Goal: Information Seeking & Learning: Learn about a topic

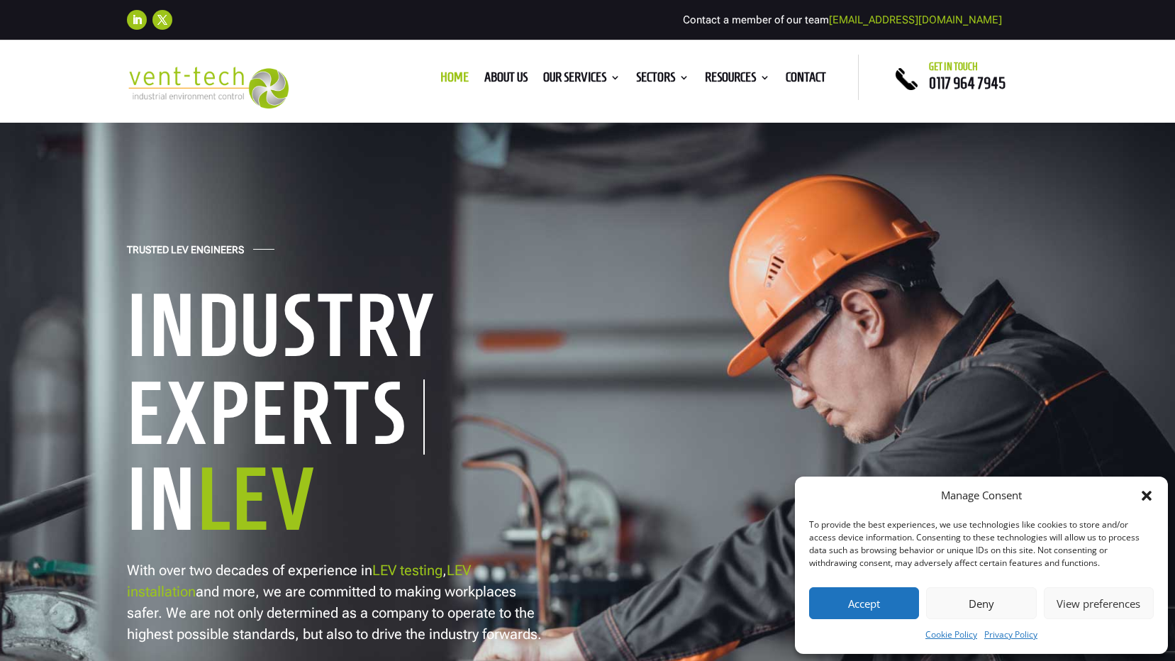
drag, startPoint x: 972, startPoint y: 596, endPoint x: 965, endPoint y: 593, distance: 7.3
click at [972, 596] on button "Deny" at bounding box center [981, 603] width 110 height 32
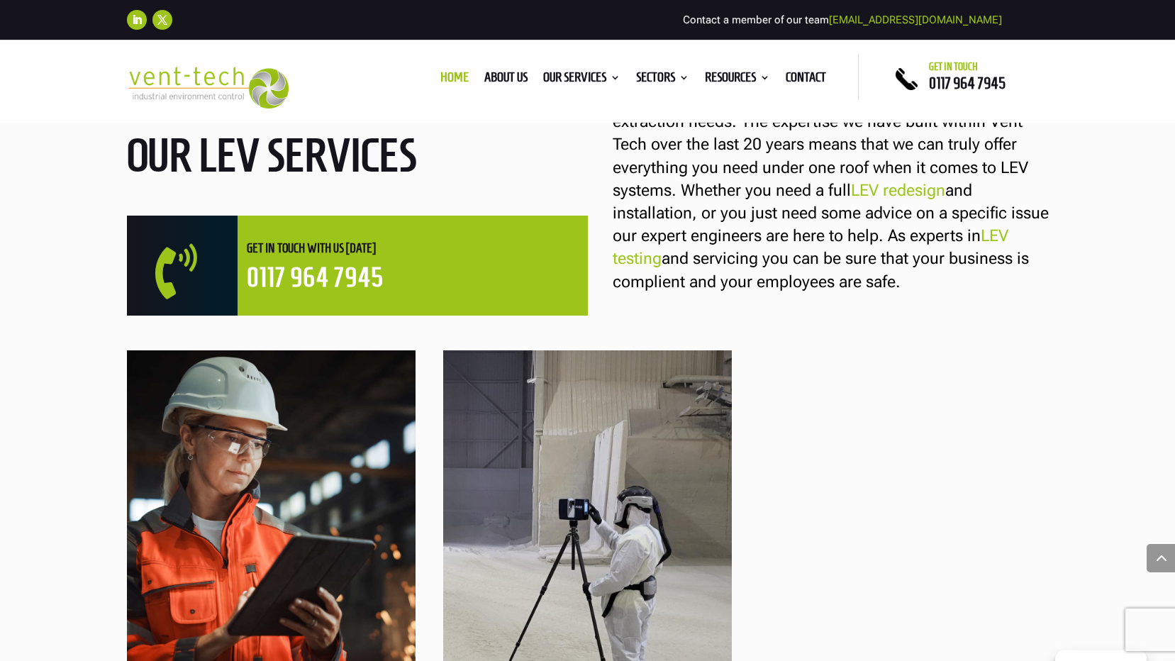
scroll to position [1206, 0]
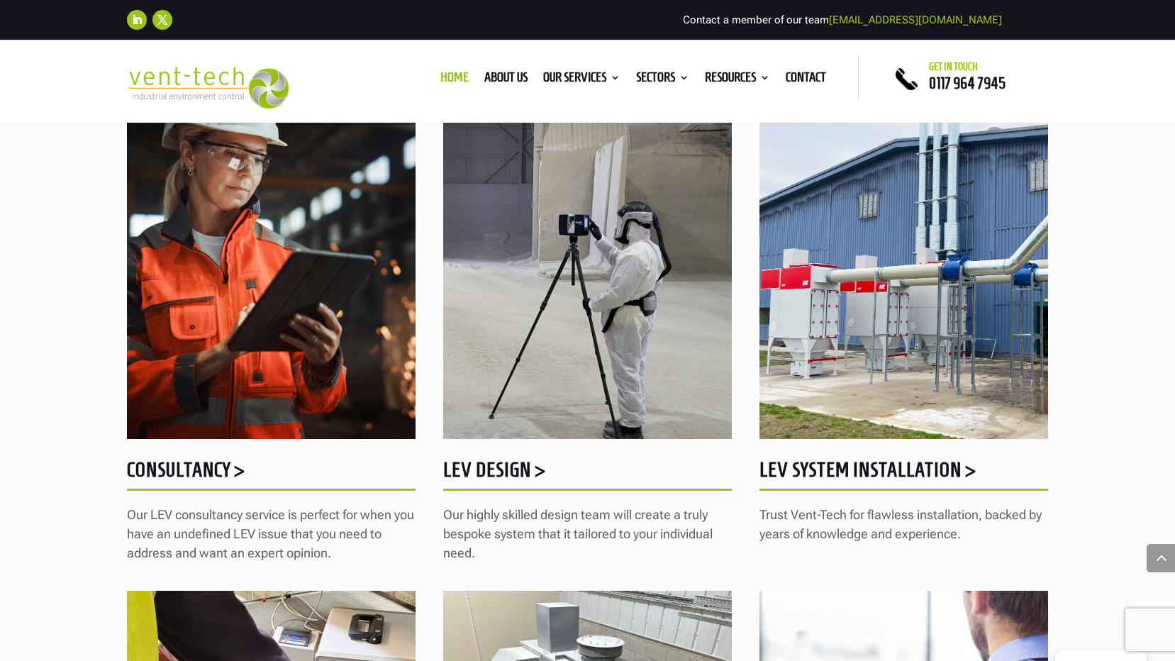
click at [881, 472] on h5 "LEV System Installation >" at bounding box center [904, 474] width 289 height 28
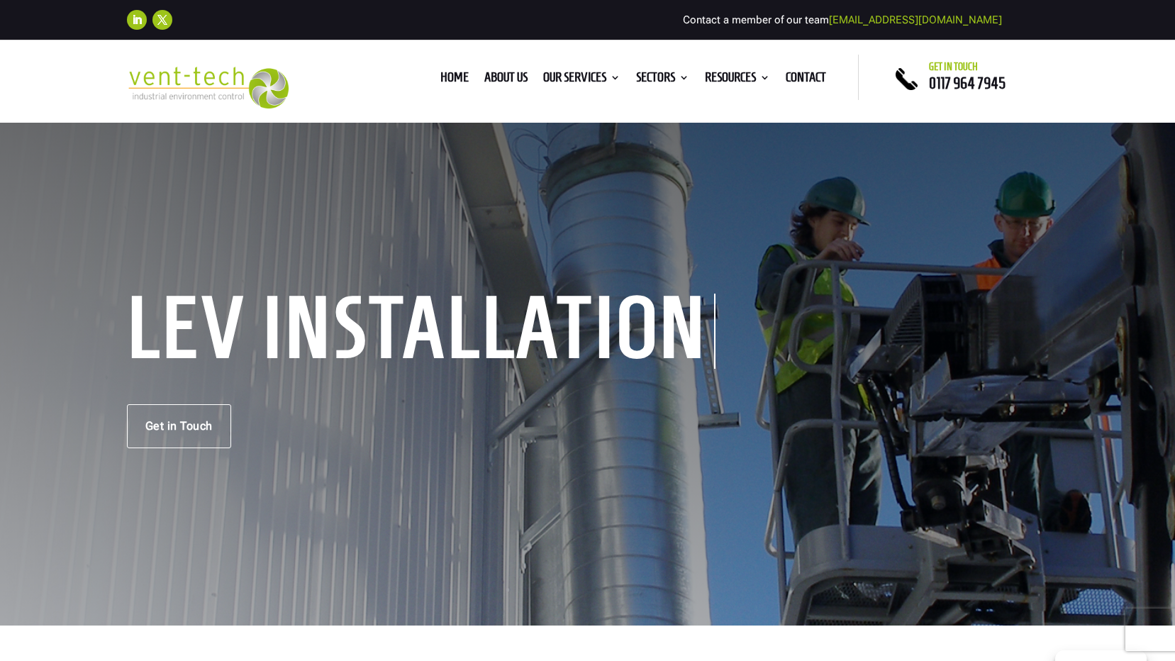
click at [202, 83] on img at bounding box center [208, 88] width 162 height 42
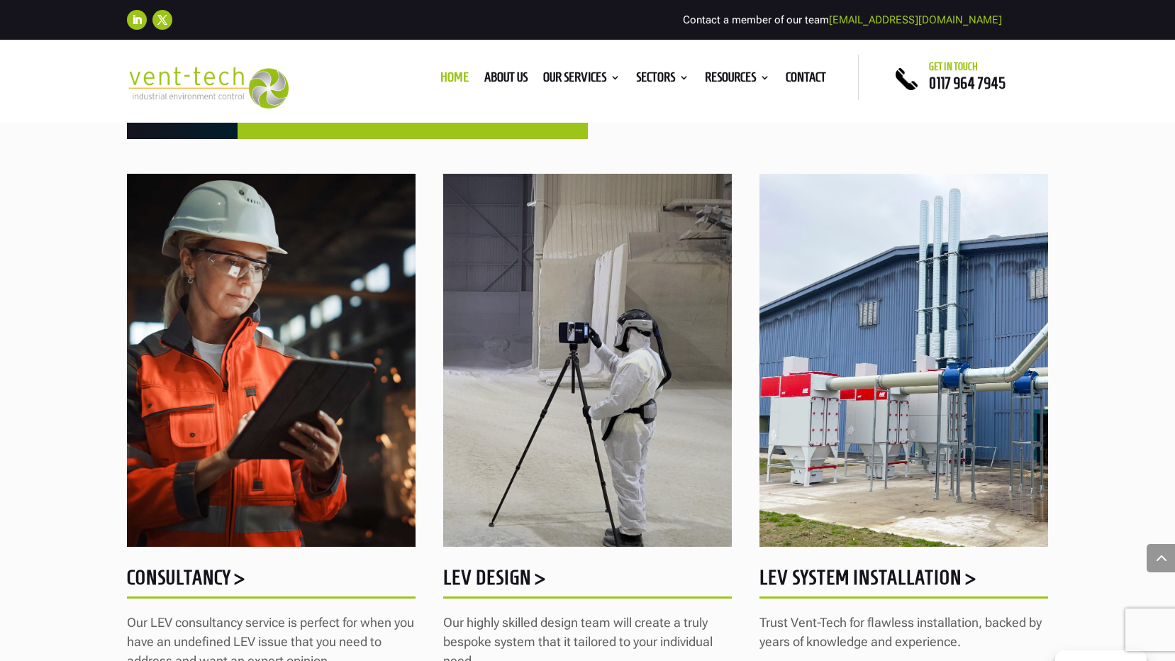
scroll to position [1122, 0]
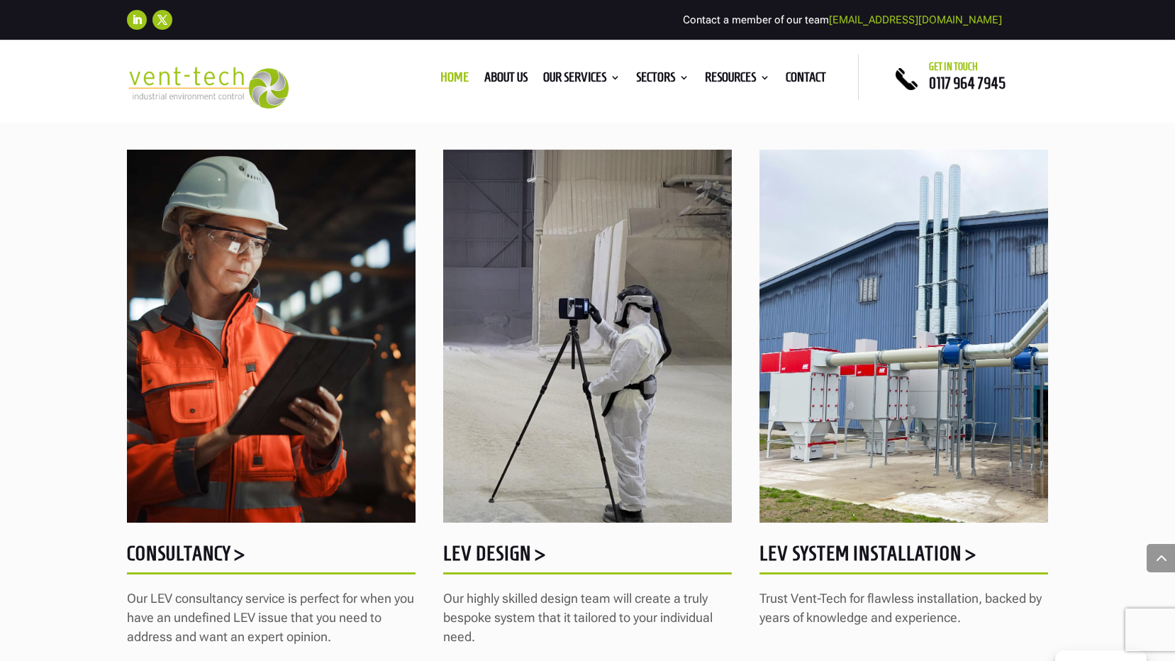
click at [910, 557] on h5 "LEV System Installation >" at bounding box center [904, 557] width 289 height 28
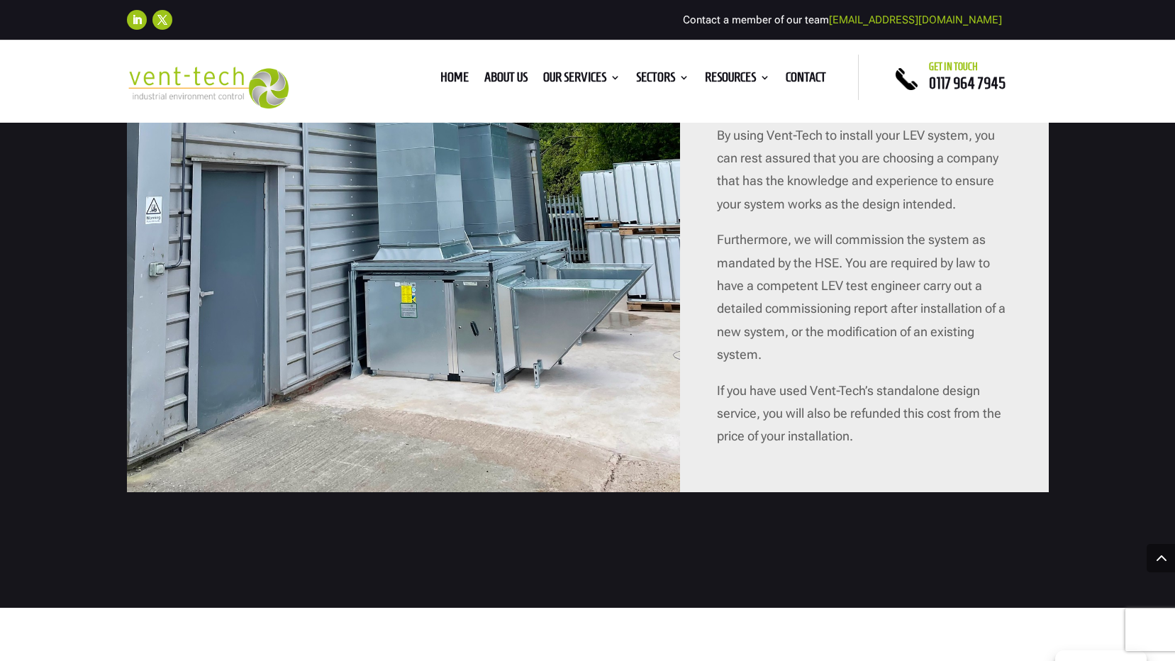
scroll to position [1560, 0]
